Goal: Navigation & Orientation: Find specific page/section

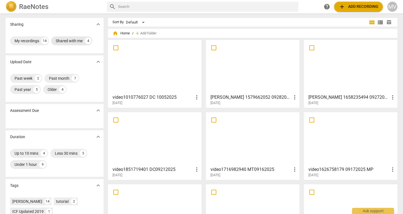
click at [75, 41] on div "Shared with me" at bounding box center [69, 41] width 27 height 6
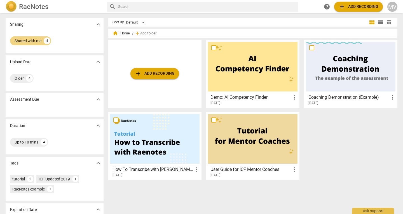
click at [15, 8] on img at bounding box center [11, 6] width 11 height 11
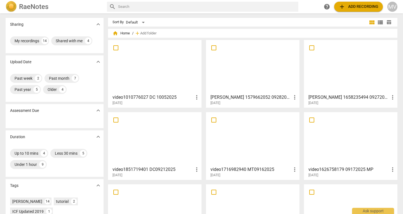
click at [347, 74] on div at bounding box center [351, 67] width 90 height 50
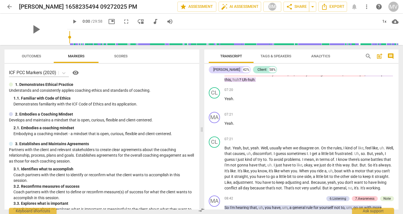
scroll to position [1291, 0]
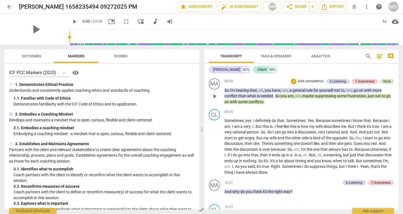
click at [387, 84] on div "Note" at bounding box center [387, 81] width 7 height 5
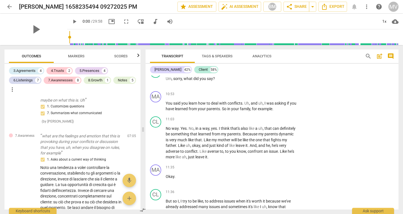
scroll to position [1467, 0]
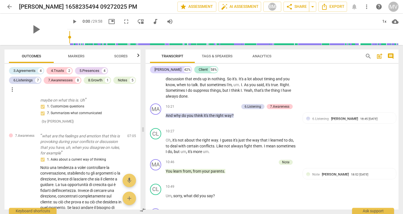
click at [399, 116] on div "Transcript Tags & Speakers Analytics search post_add comment [PERSON_NAME] 42% …" at bounding box center [273, 129] width 260 height 169
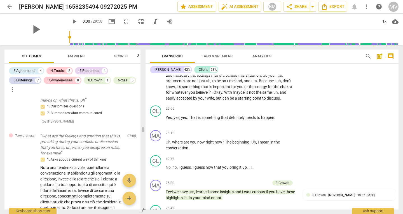
scroll to position [3004, 0]
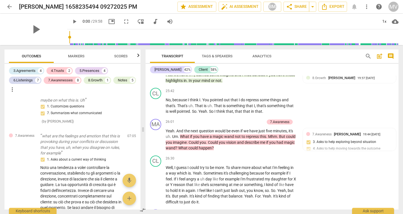
click at [399, 178] on div "Transcript Tags & Speakers Analytics search post_add comment [PERSON_NAME] 42% …" at bounding box center [273, 129] width 260 height 169
